Goal: Transaction & Acquisition: Purchase product/service

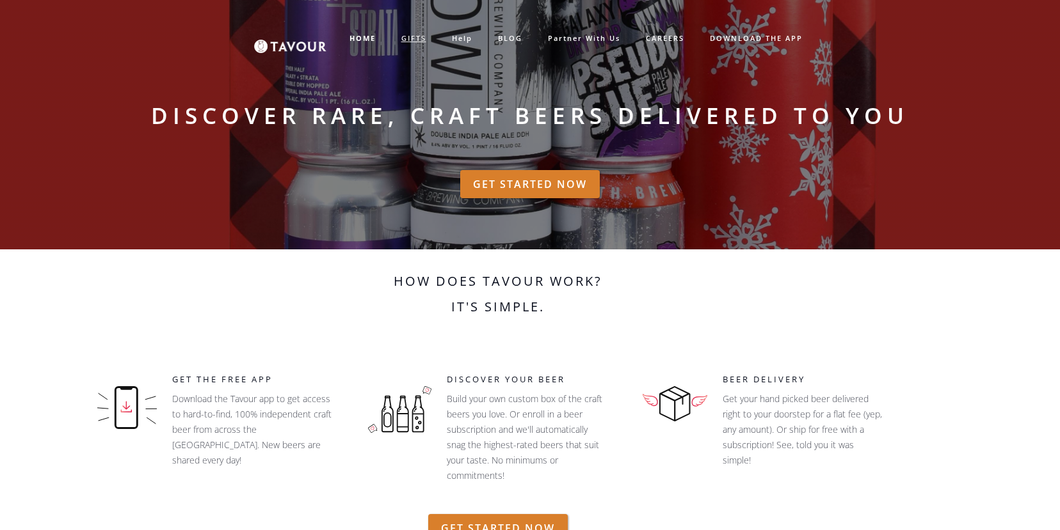
click at [401, 35] on link "GIFTS" at bounding box center [413, 38] width 51 height 21
click at [413, 38] on link "GIFTS" at bounding box center [413, 38] width 51 height 21
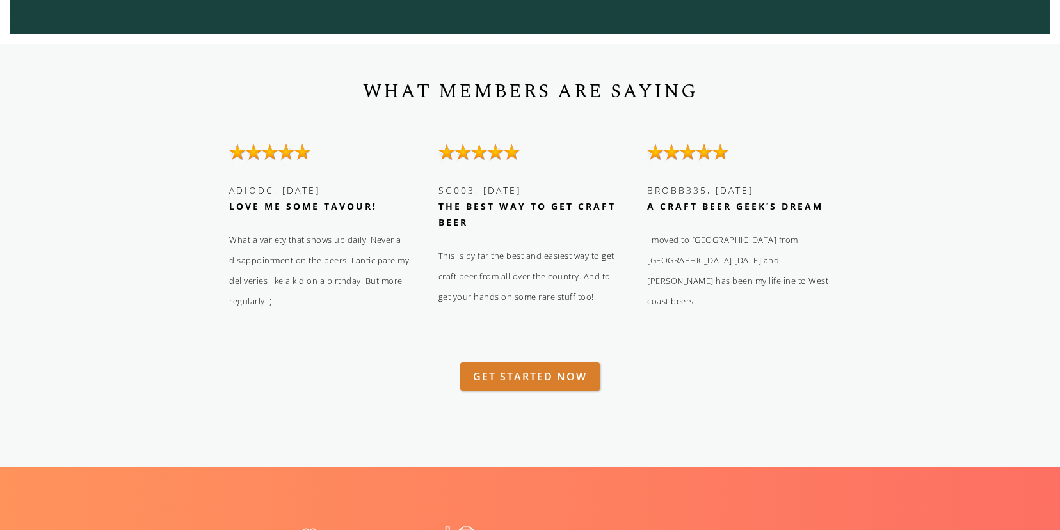
scroll to position [2222, 0]
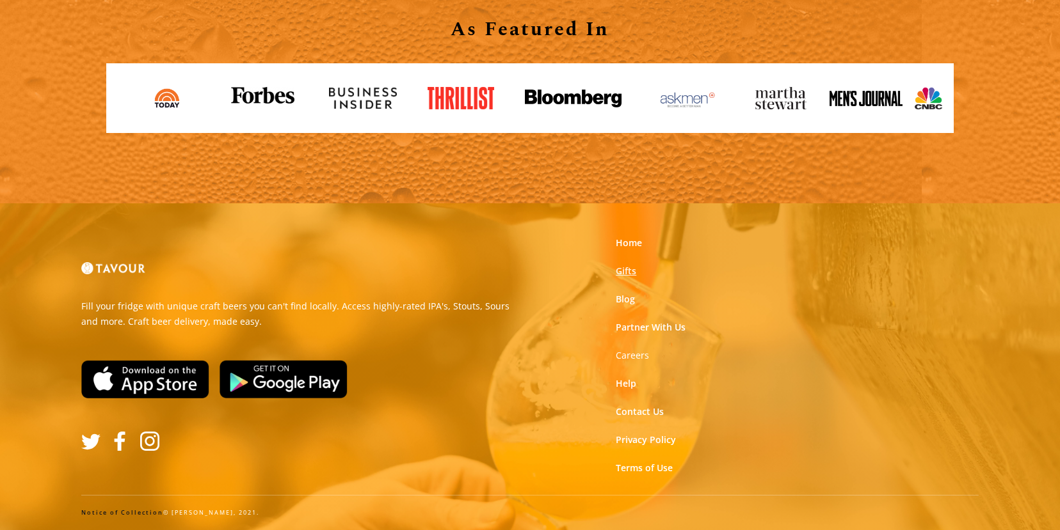
click at [629, 273] on link "Gifts" at bounding box center [626, 271] width 20 height 13
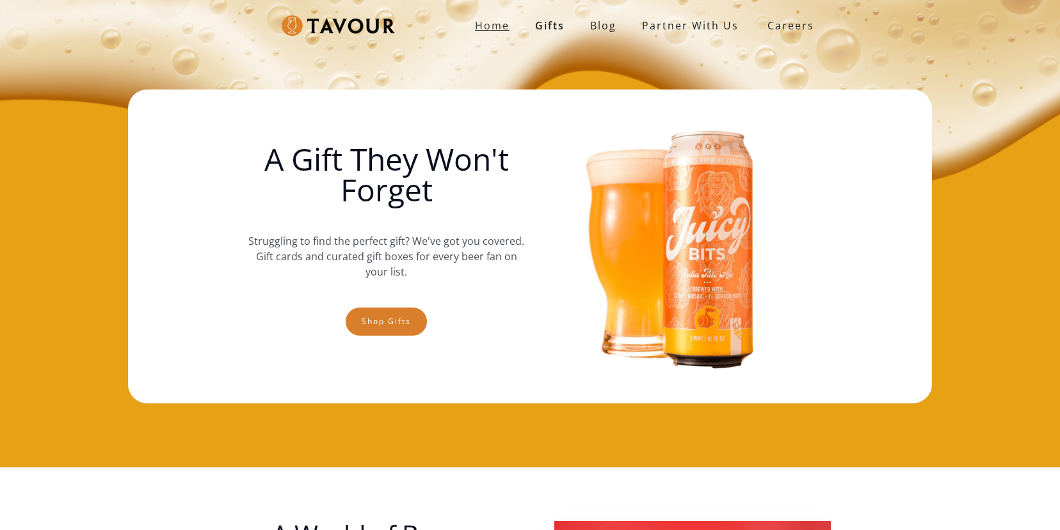
click at [479, 23] on strong "Home" at bounding box center [492, 26] width 35 height 14
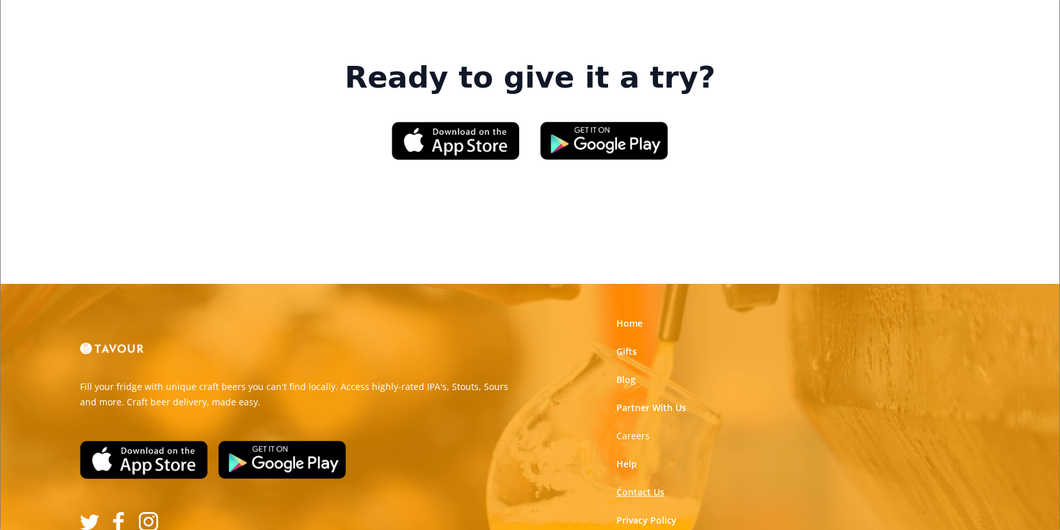
scroll to position [2031, 0]
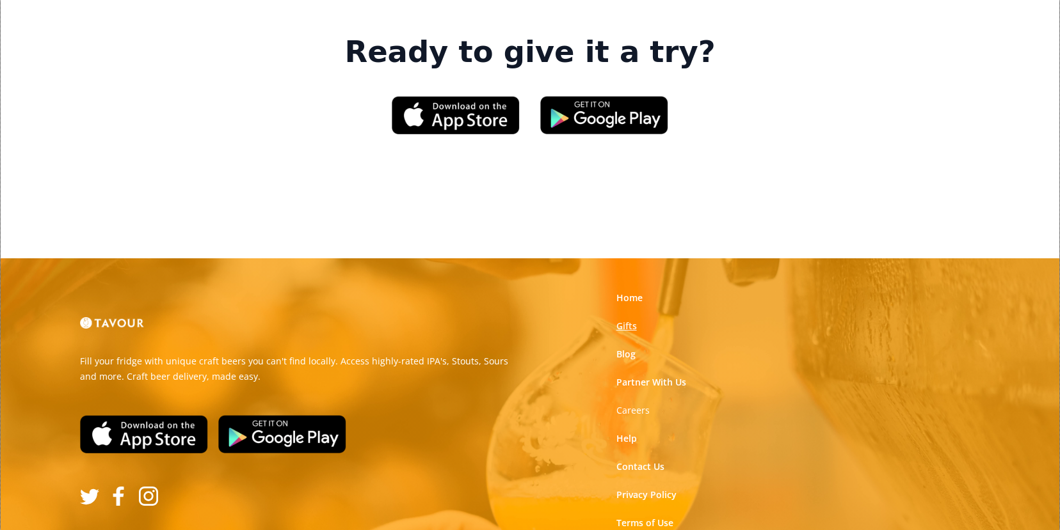
click at [625, 320] on link "Gifts" at bounding box center [626, 326] width 20 height 13
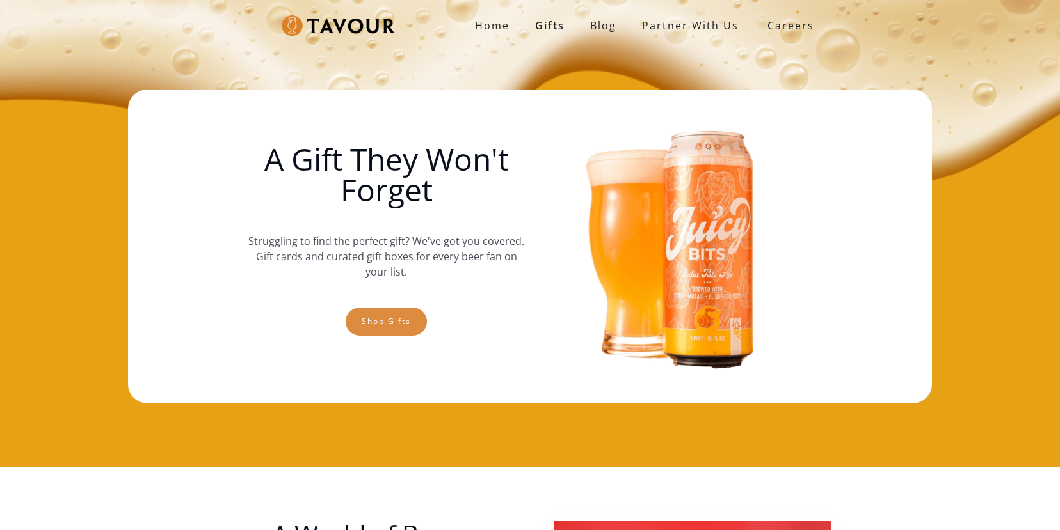
click at [402, 321] on link "Shop gifts" at bounding box center [386, 322] width 81 height 28
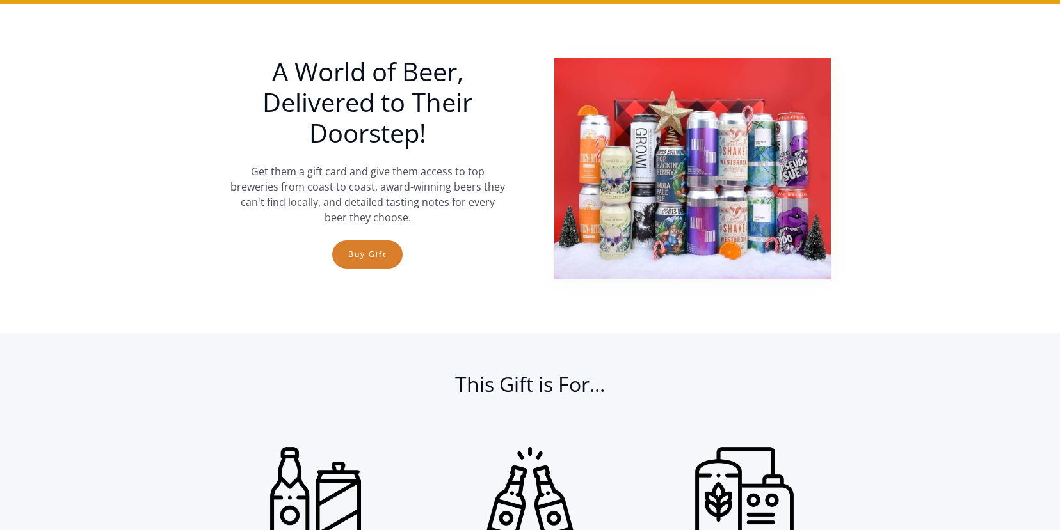
scroll to position [468, 0]
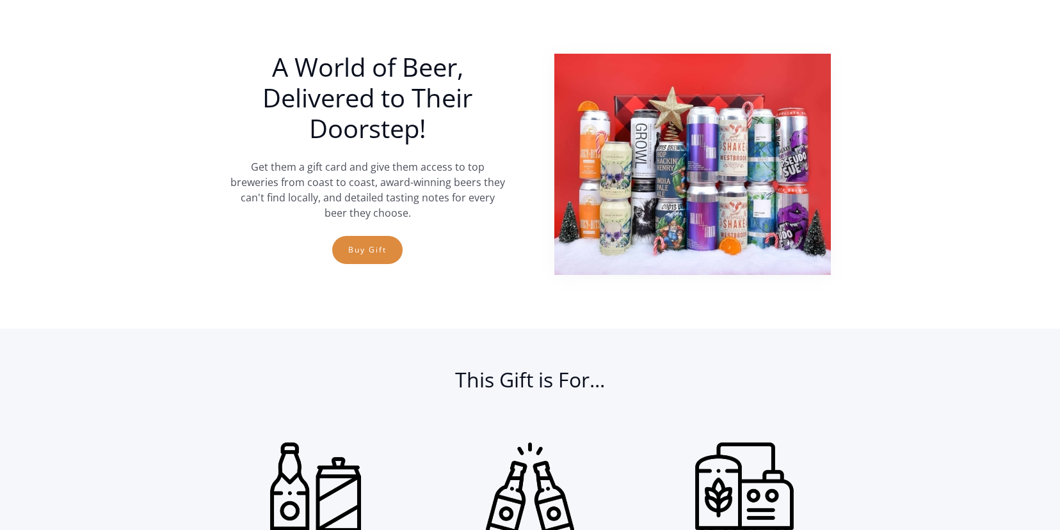
click at [376, 253] on link "Buy Gift" at bounding box center [367, 250] width 70 height 28
